Goal: Book appointment/travel/reservation

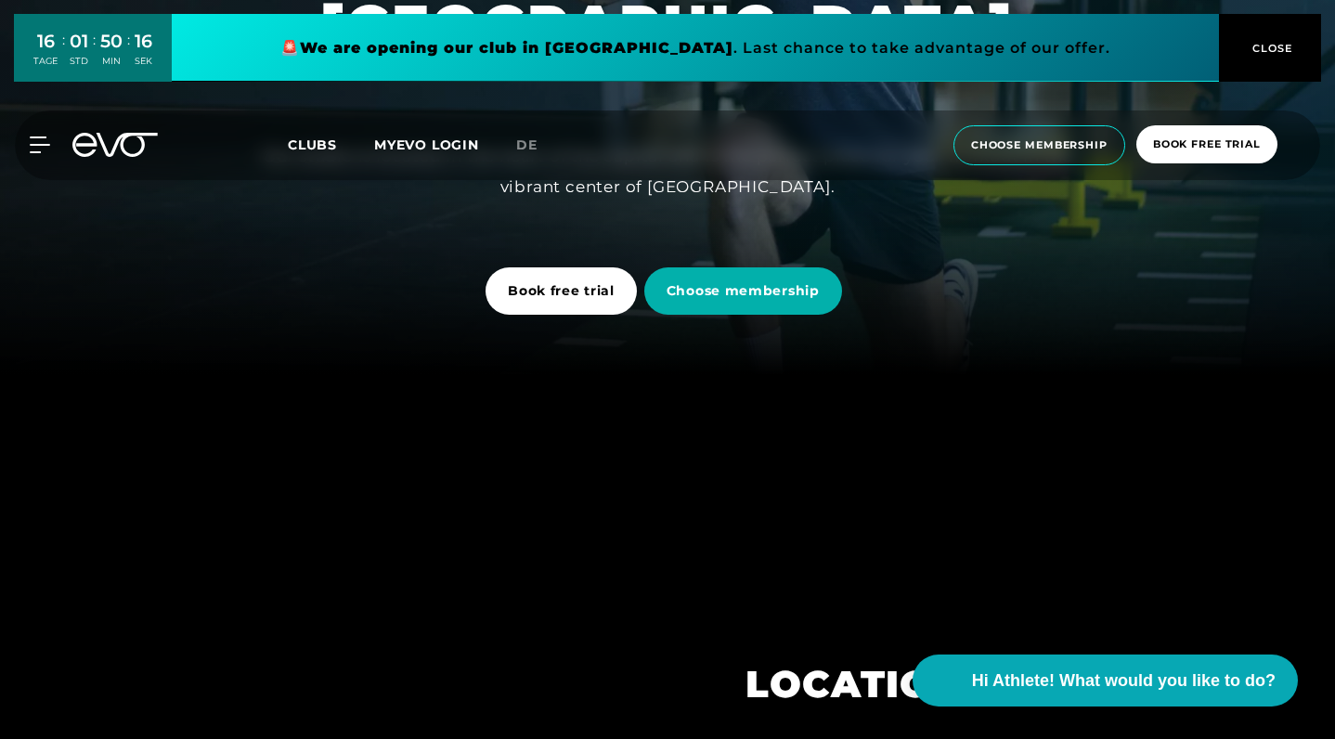
scroll to position [366, 0]
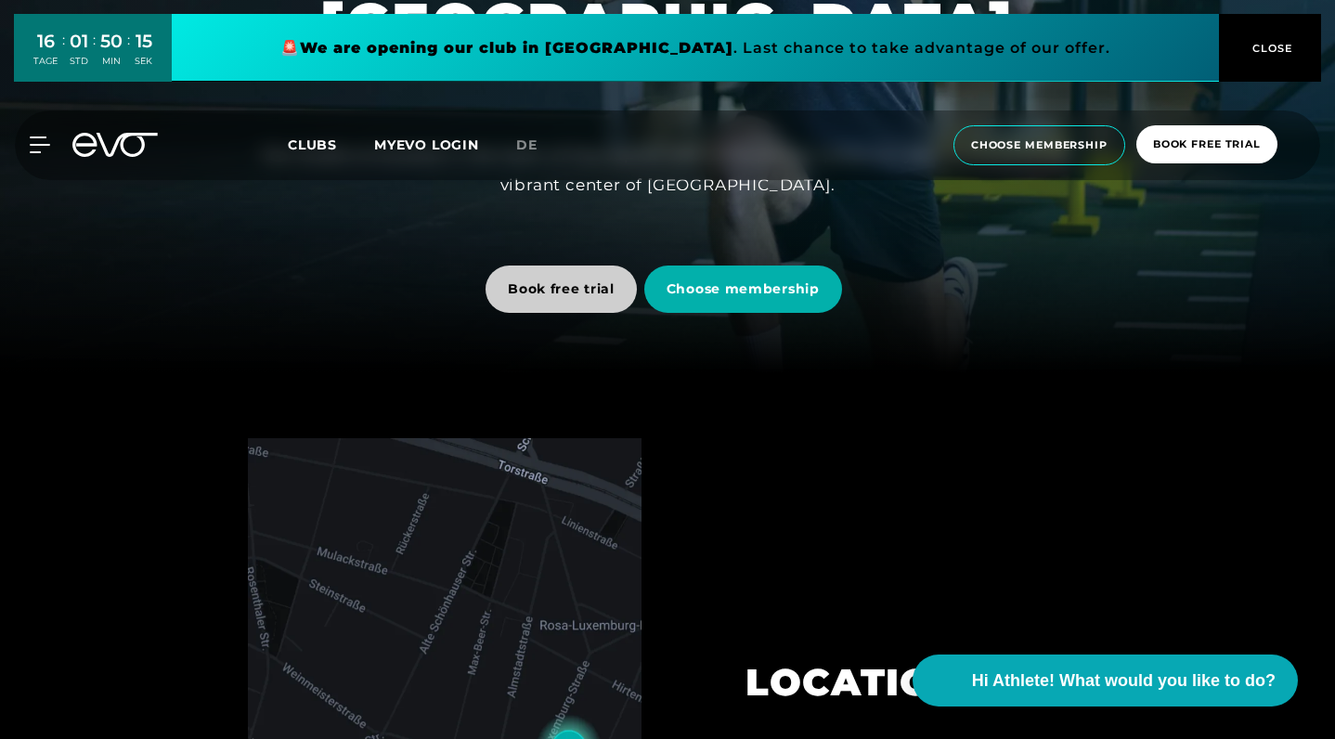
click at [582, 298] on span "Book free trial" at bounding box center [561, 288] width 107 height 19
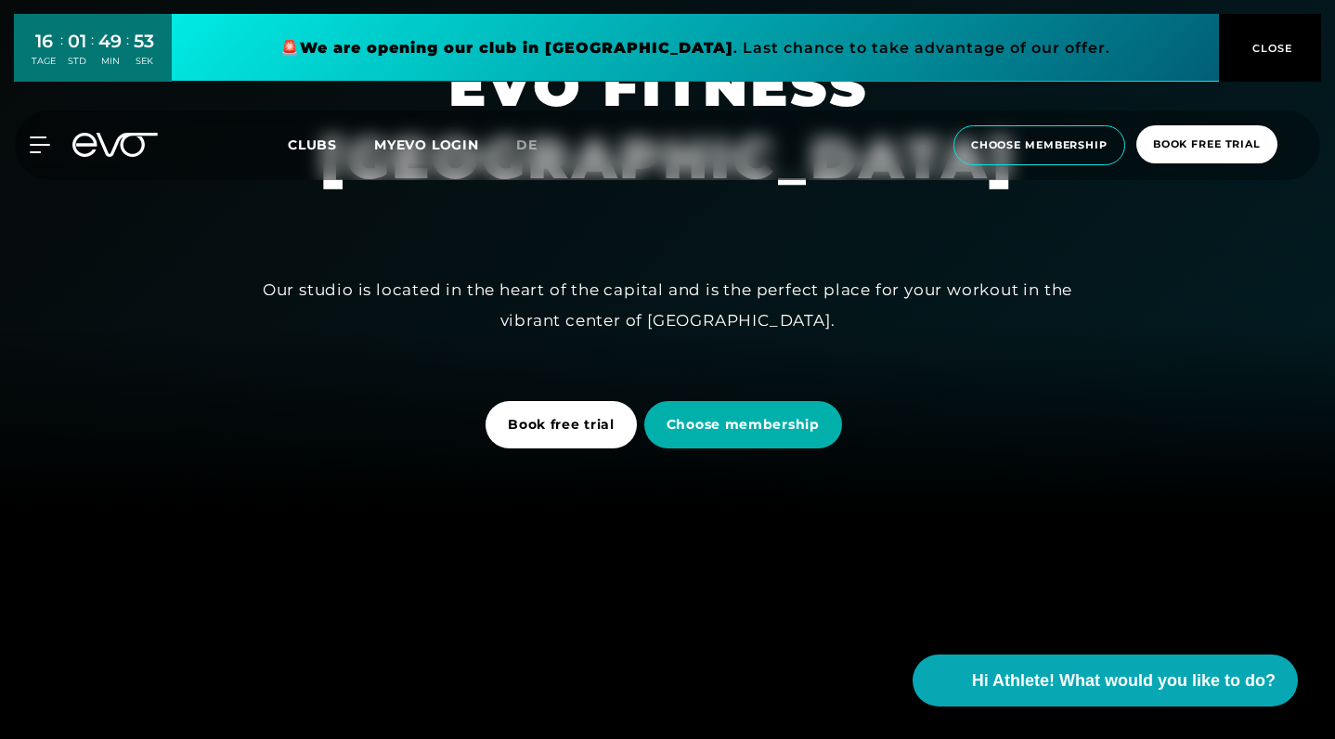
scroll to position [256, 0]
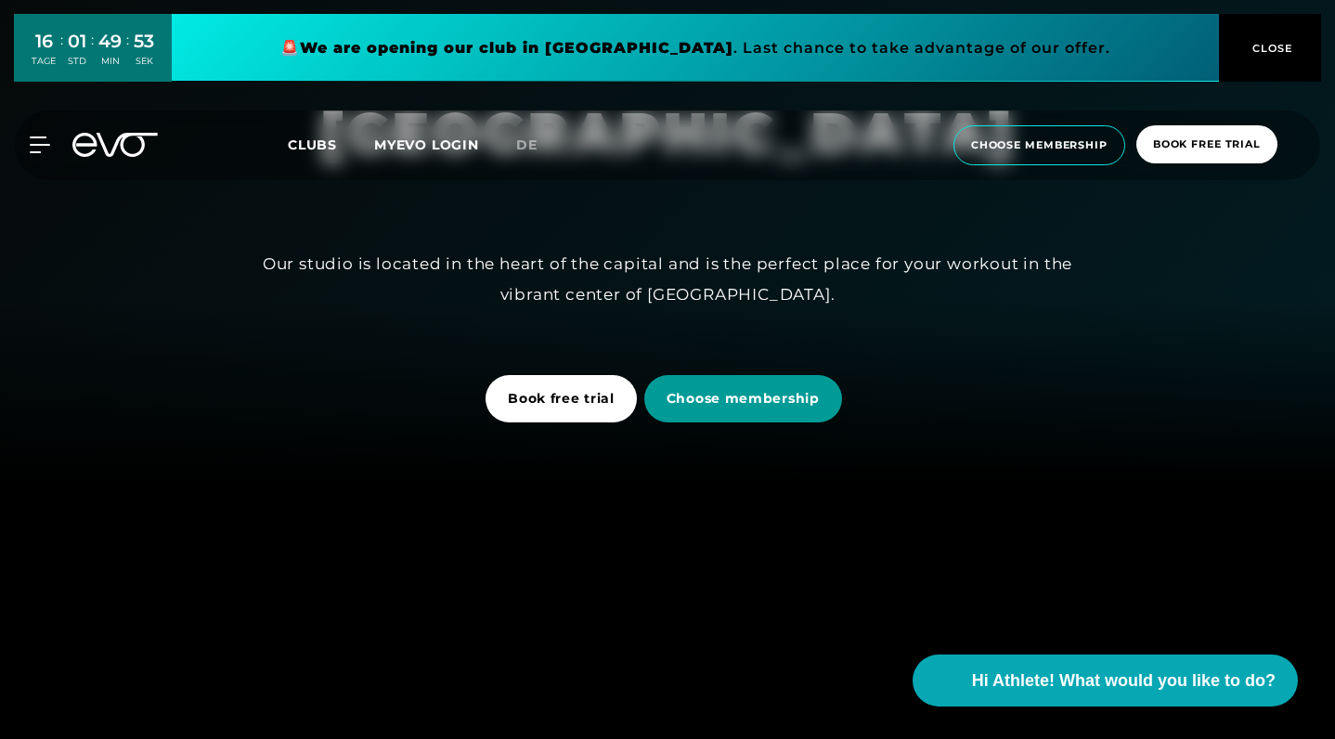
click at [745, 395] on span "Choose membership" at bounding box center [742, 398] width 153 height 19
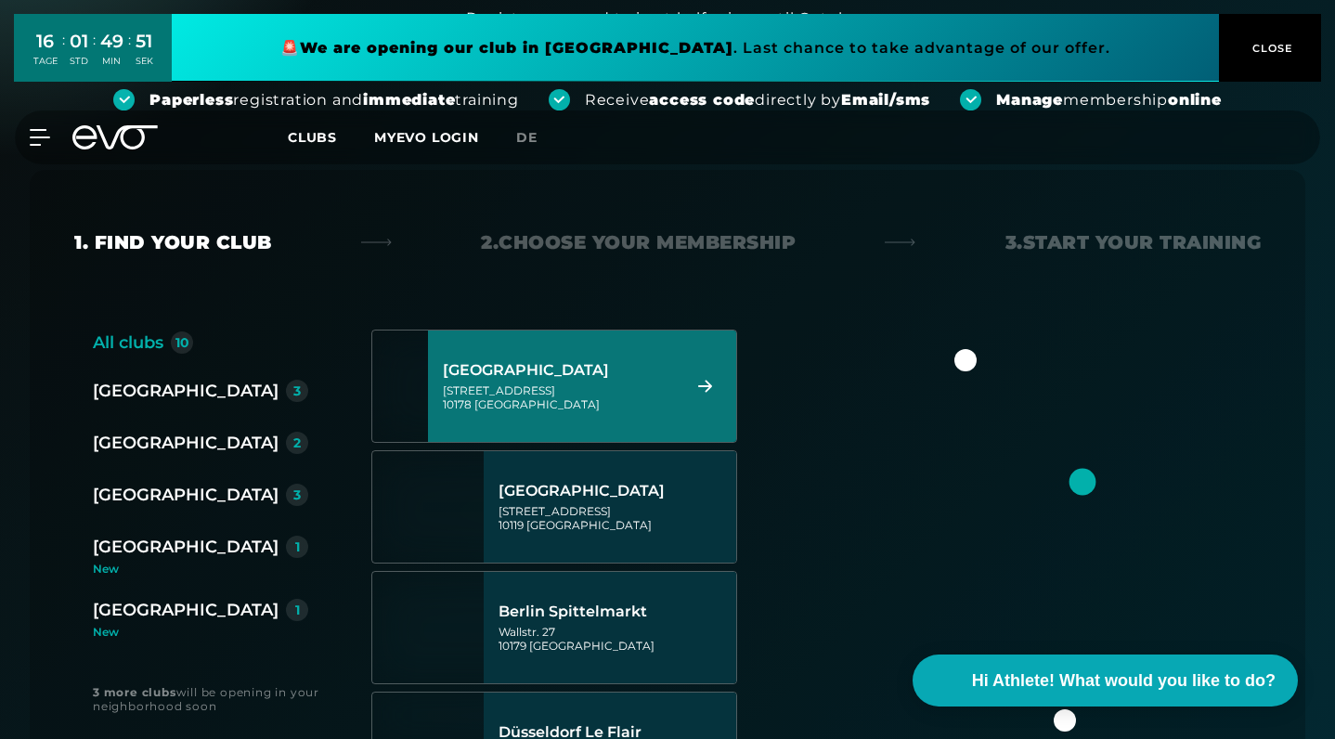
scroll to position [250, 0]
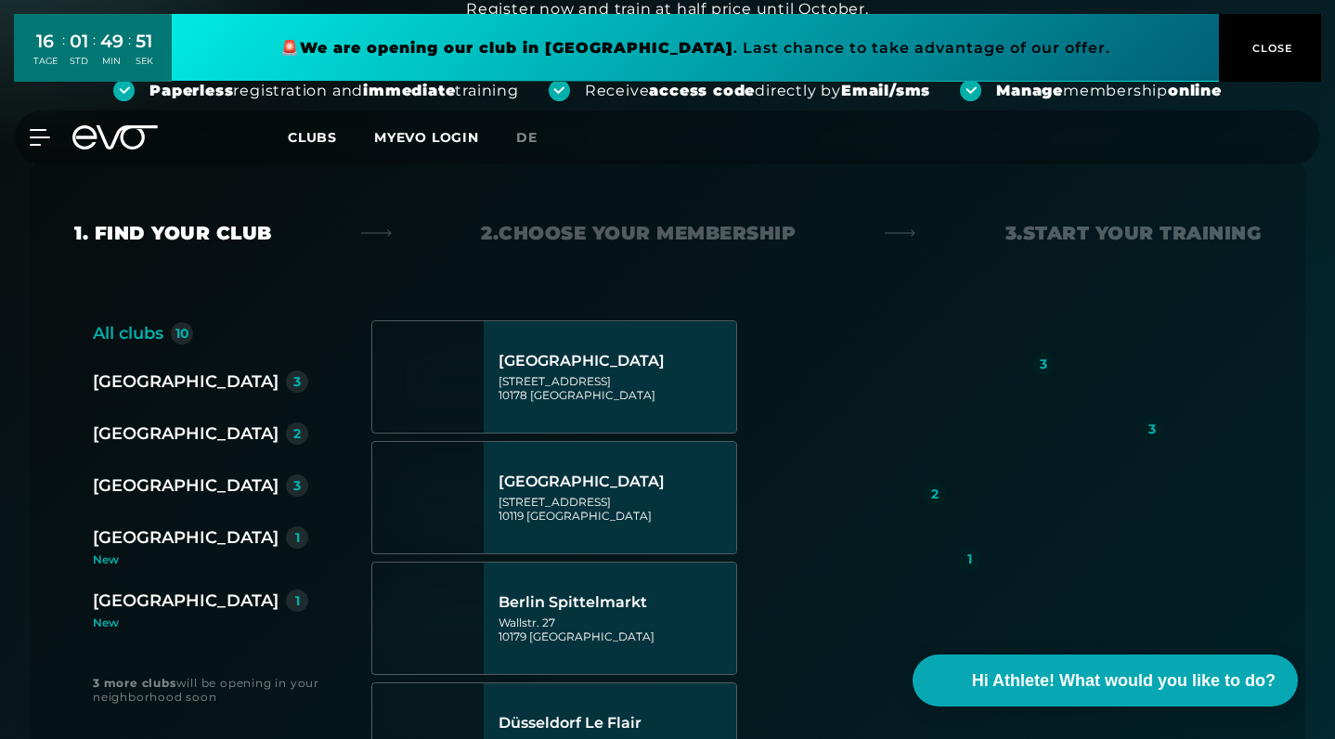
click at [146, 387] on div "Berlin 3" at bounding box center [200, 381] width 215 height 26
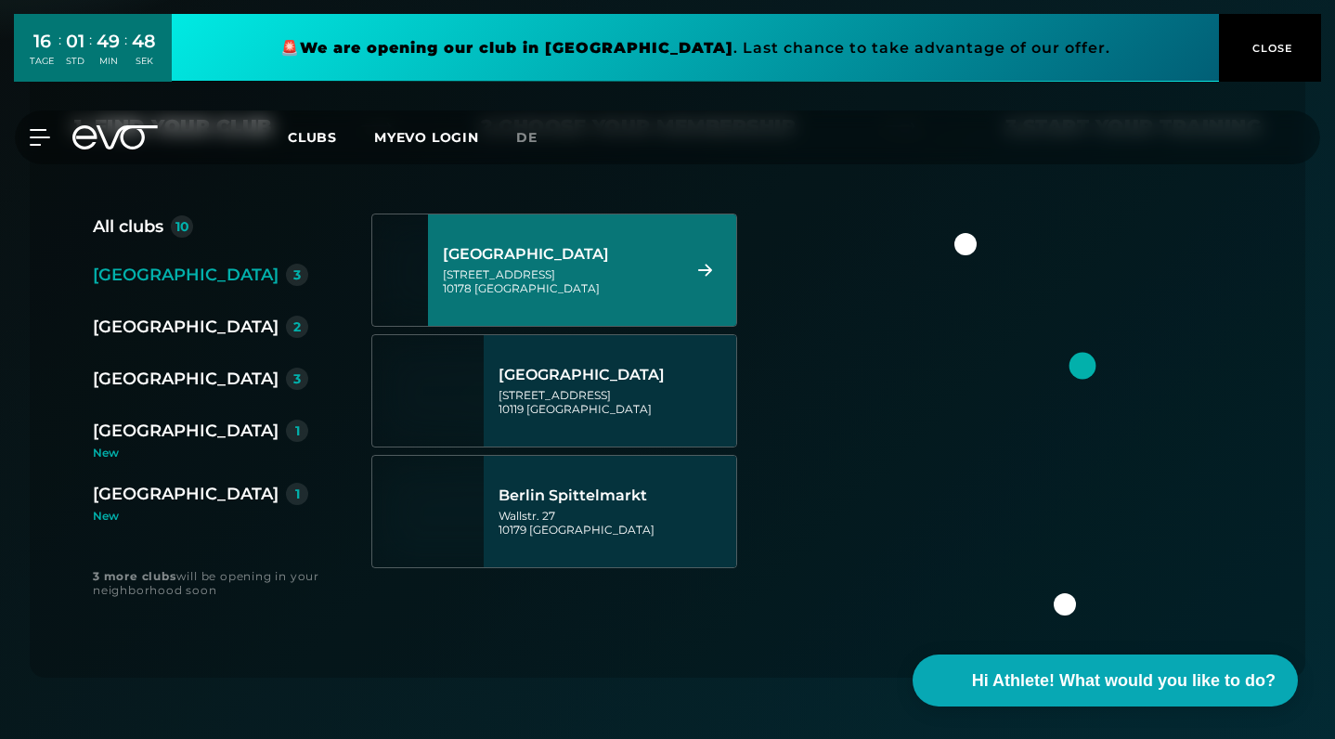
scroll to position [355, 0]
click at [652, 279] on div "[STREET_ADDRESS]" at bounding box center [559, 282] width 232 height 28
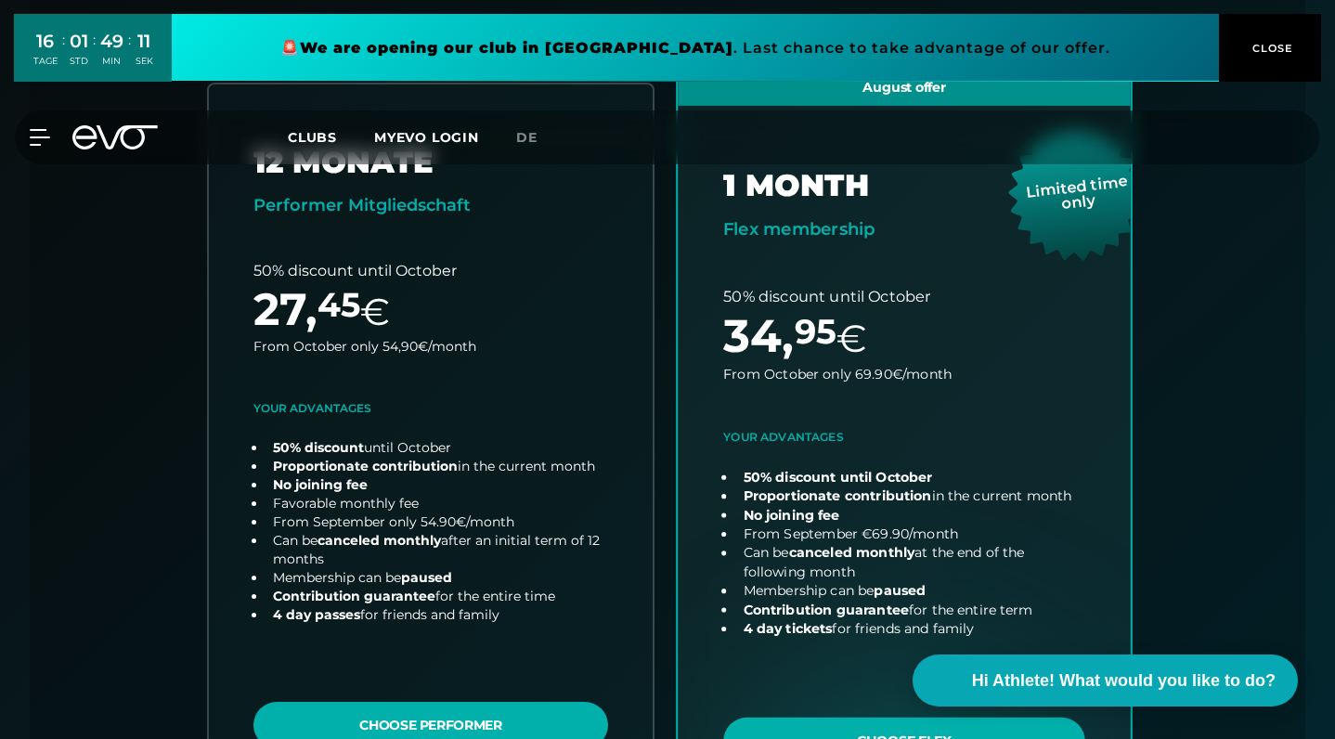
scroll to position [496, 0]
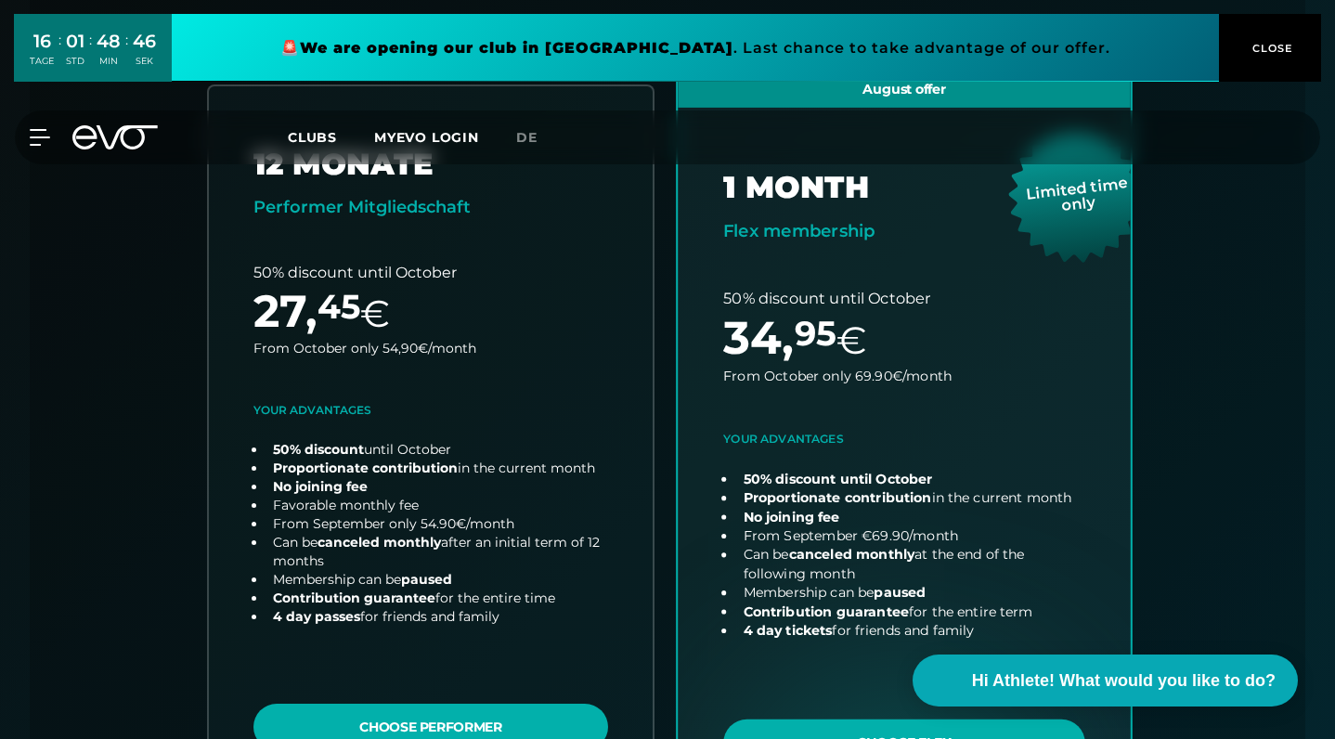
click at [985, 354] on link "choose plan" at bounding box center [904, 443] width 453 height 749
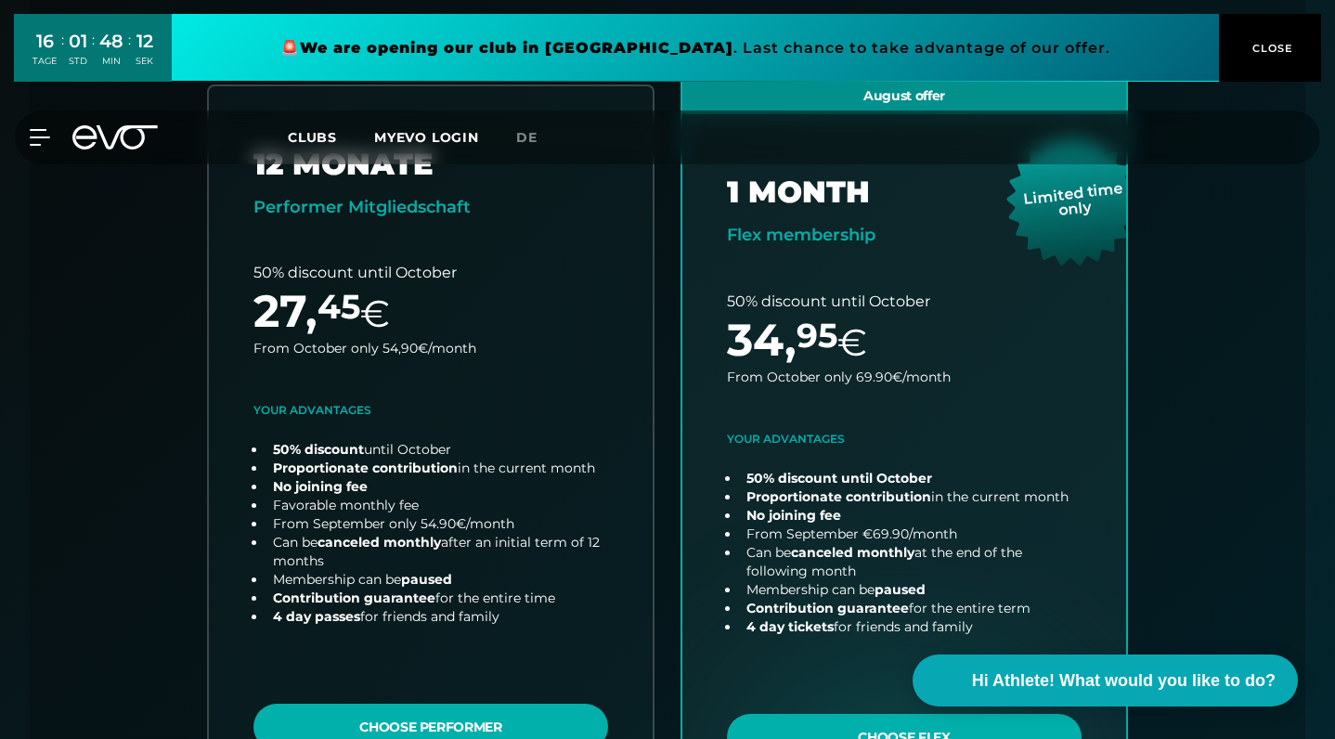
click at [59, 139] on div "MyEVO Login About Memberships free trial DAYPASS EVO Studios [GEOGRAPHIC_DATA] …" at bounding box center [28, 137] width 65 height 17
click at [82, 137] on icon at bounding box center [84, 137] width 24 height 24
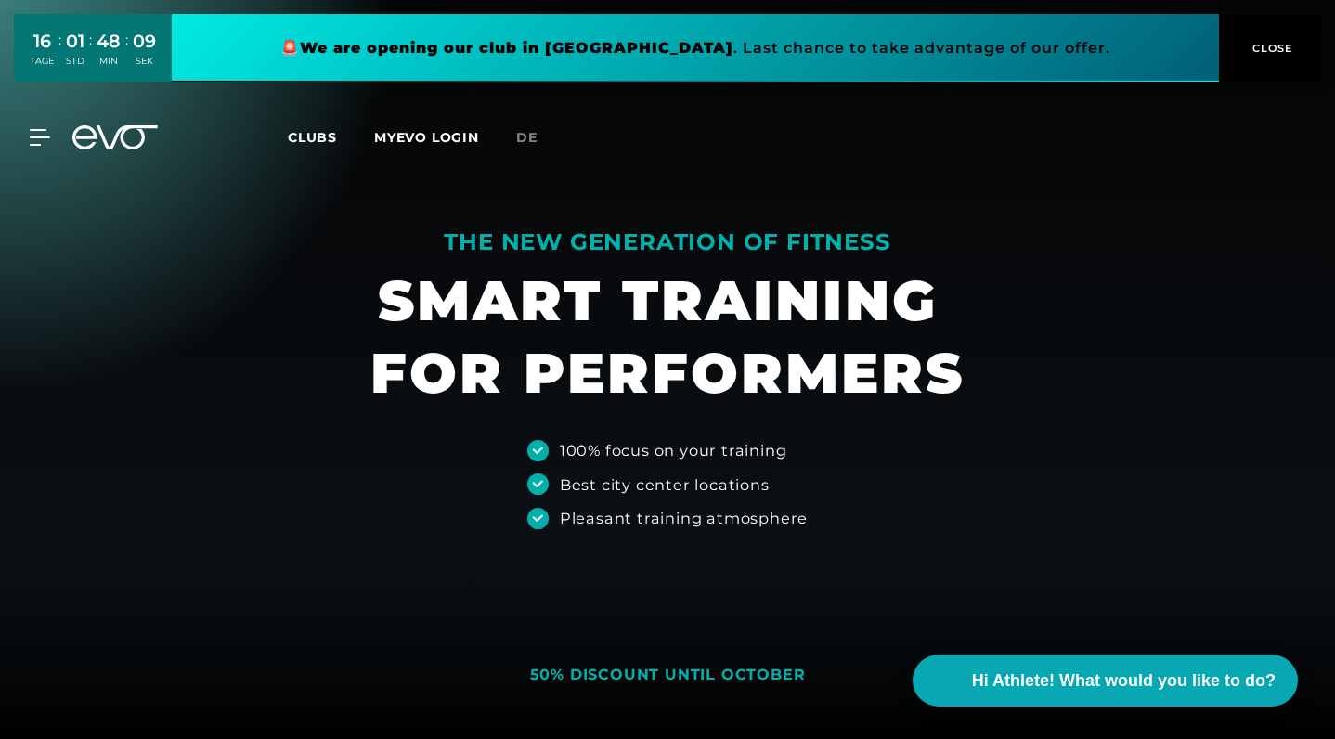
scroll to position [9, 0]
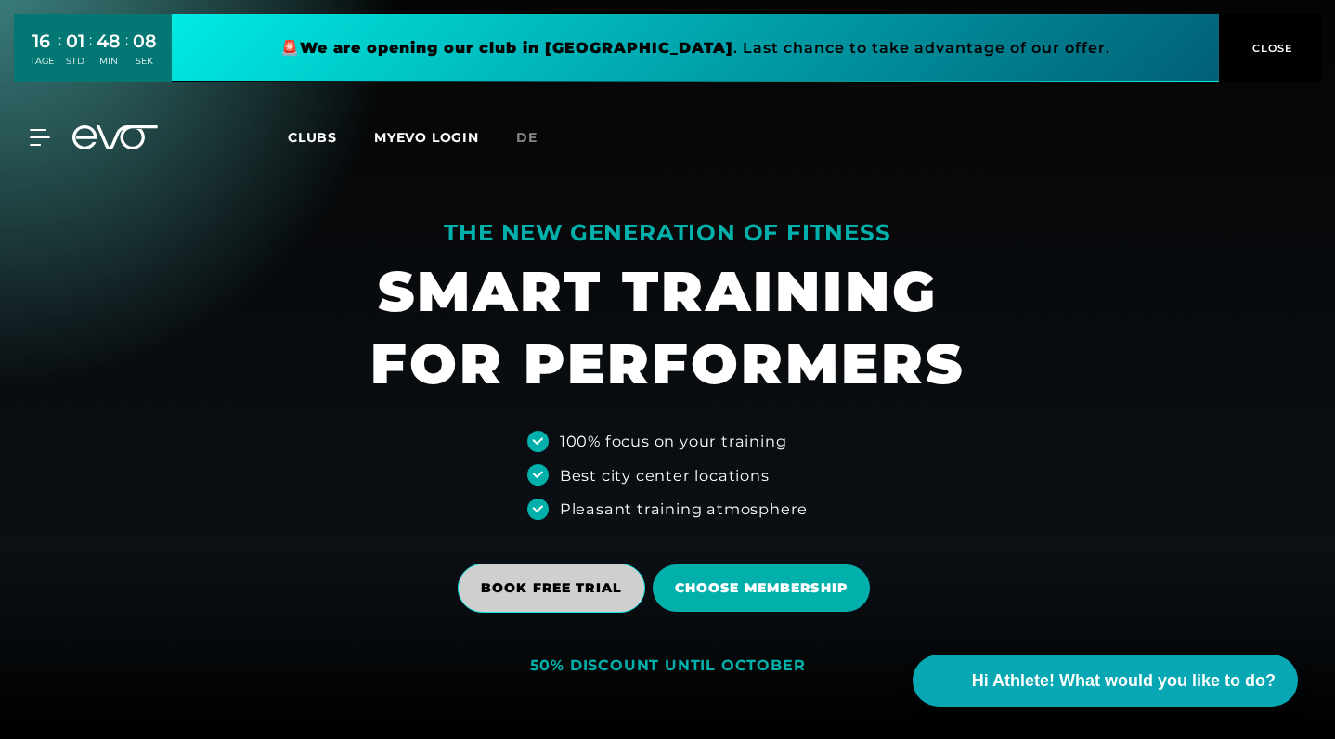
click at [538, 581] on span "BOOK FREE TRIAL" at bounding box center [551, 587] width 141 height 19
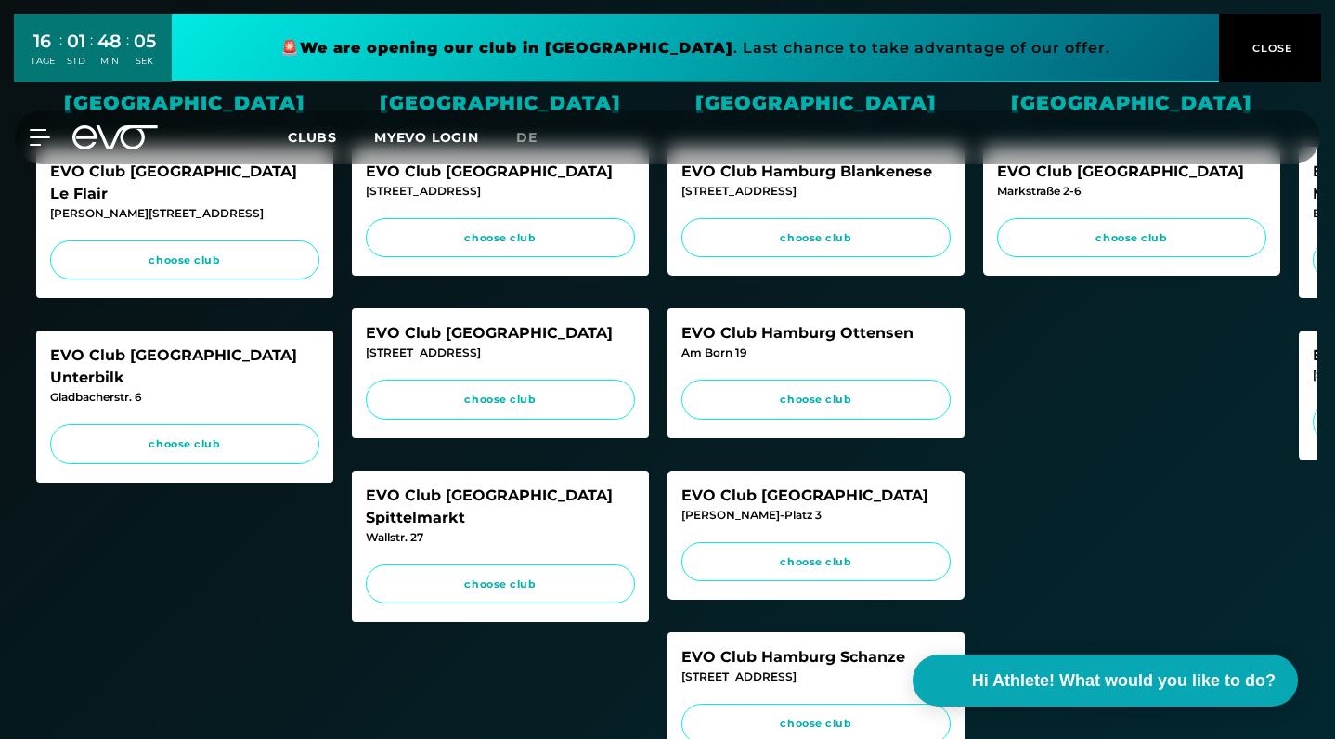
scroll to position [512, 0]
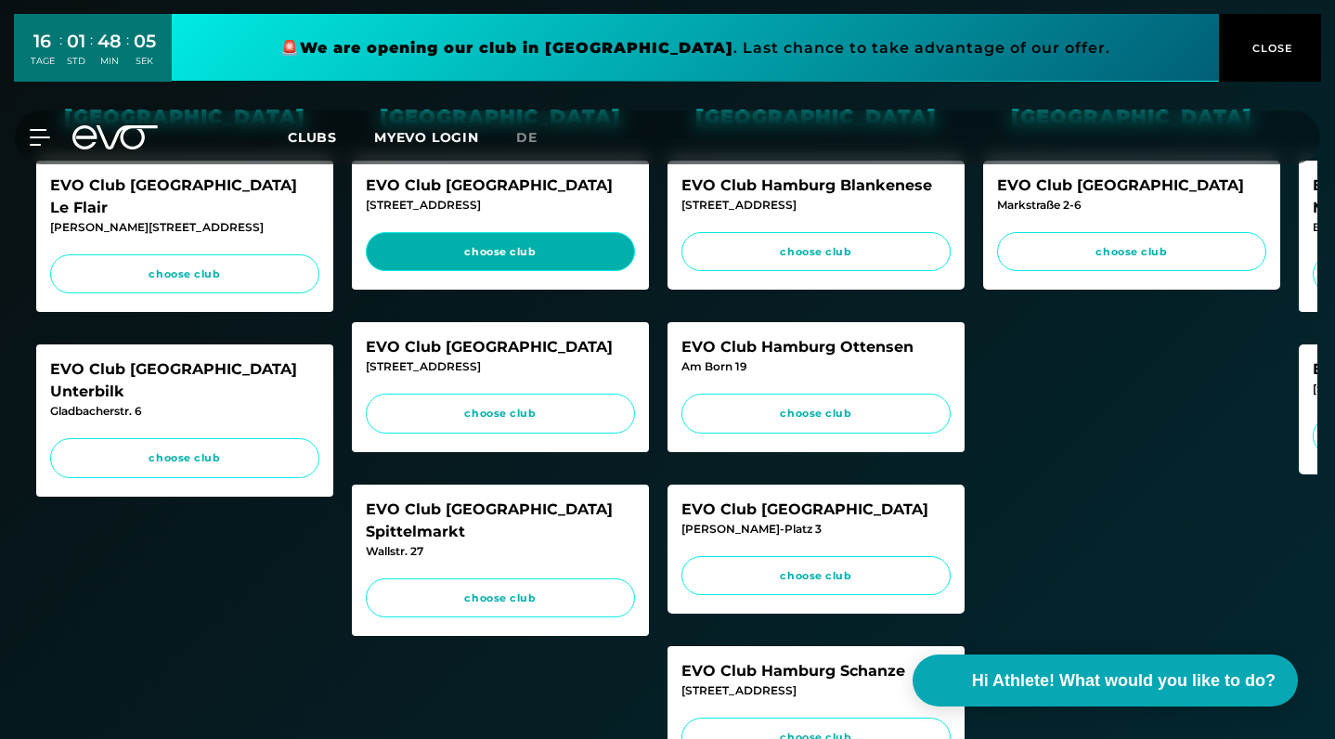
click at [563, 246] on span "choose club" at bounding box center [500, 252] width 234 height 16
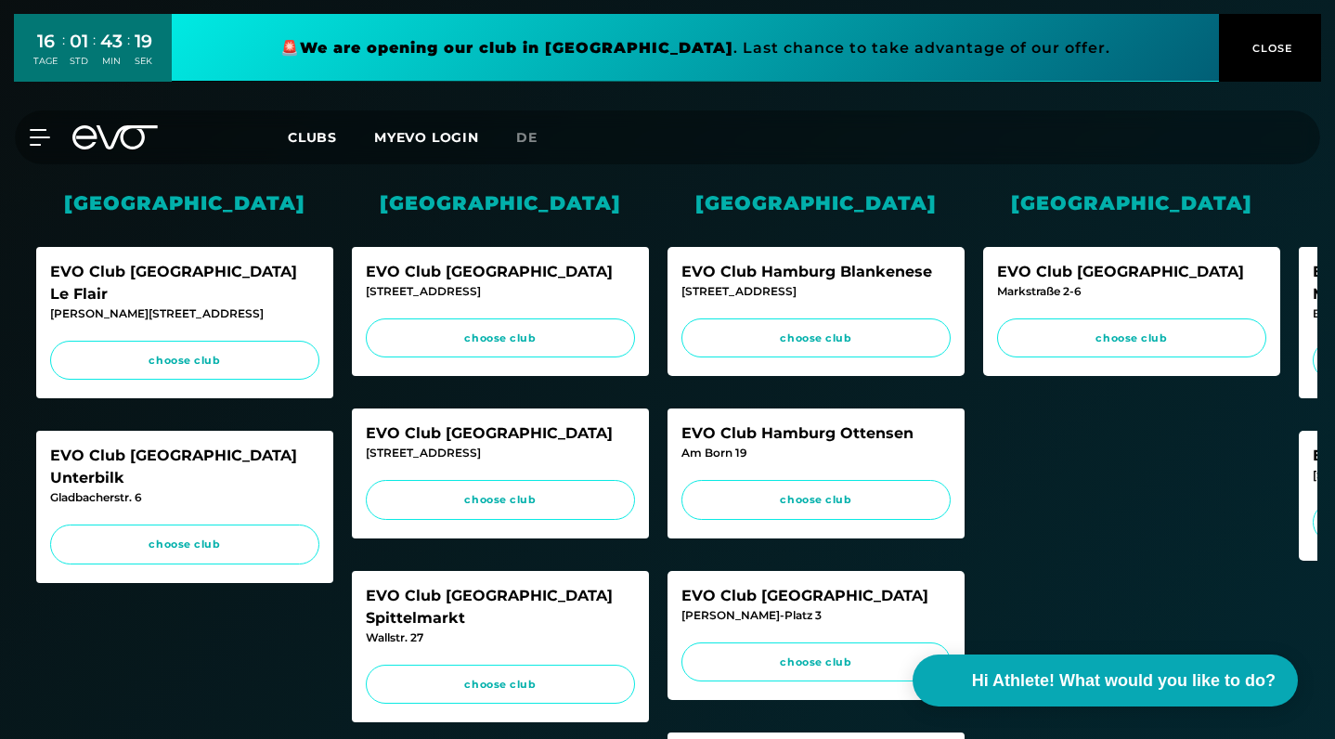
scroll to position [427, 0]
